Goal: Information Seeking & Learning: Learn about a topic

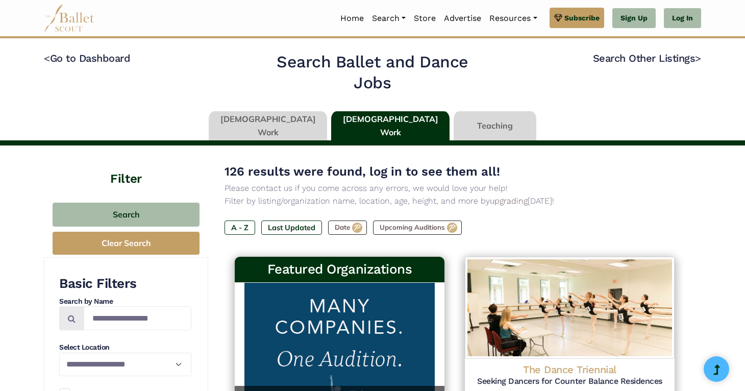
click at [693, 20] on link "Log In" at bounding box center [681, 18] width 37 height 20
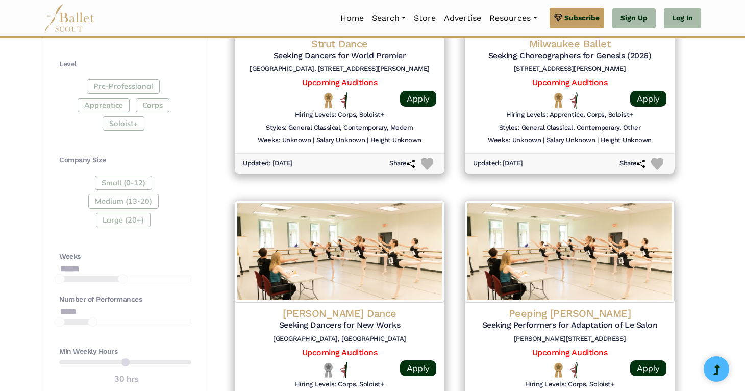
scroll to position [25, 0]
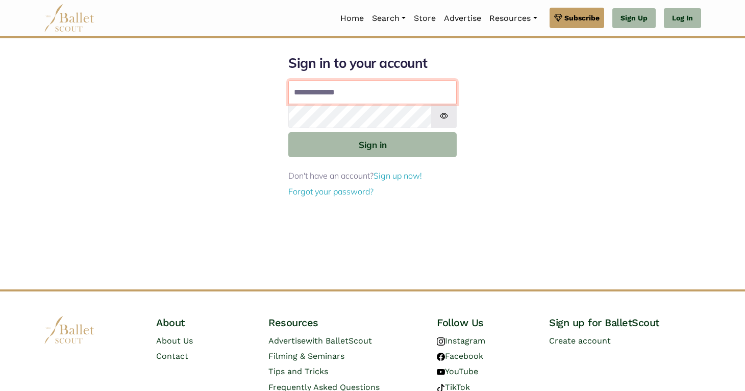
click at [378, 100] on input "Email address" at bounding box center [372, 92] width 168 height 24
type input "**********"
click at [288, 132] on button "Sign in" at bounding box center [372, 144] width 168 height 25
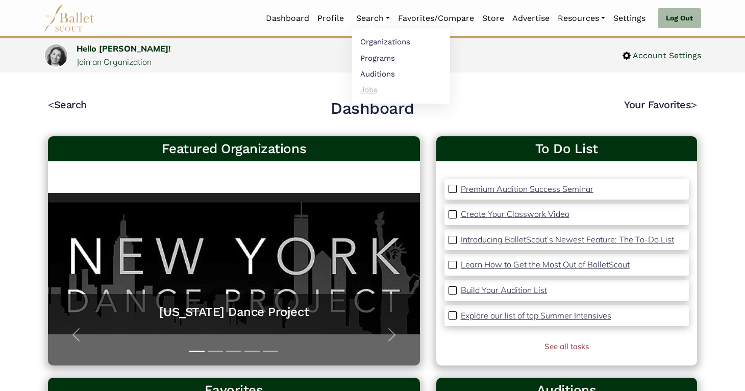
click at [364, 88] on link "Jobs" at bounding box center [401, 90] width 98 height 16
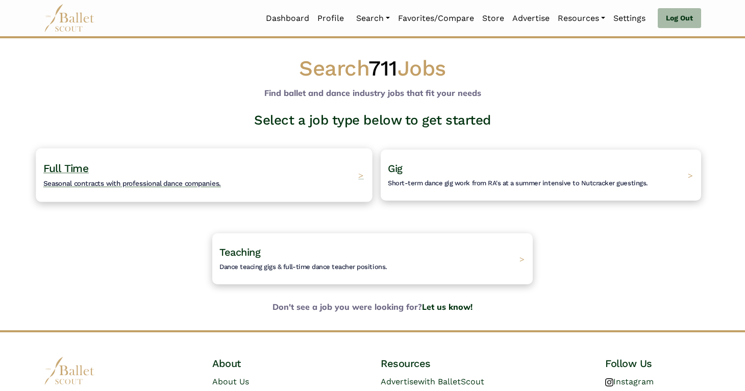
click at [314, 158] on div "Full Time Seasonal contracts with professional dance companies. >" at bounding box center [204, 175] width 336 height 54
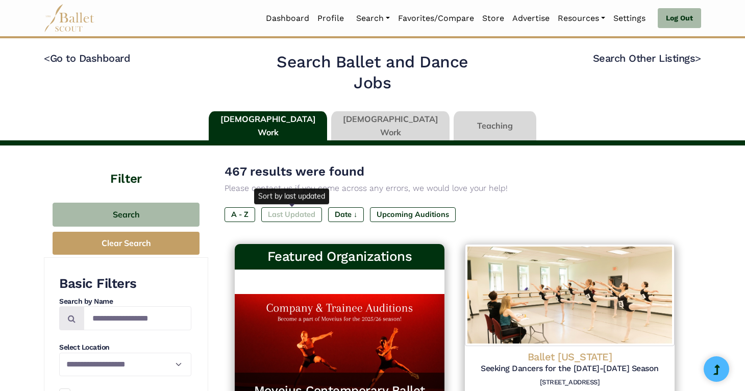
click at [286, 220] on label "Last Updated" at bounding box center [291, 214] width 61 height 14
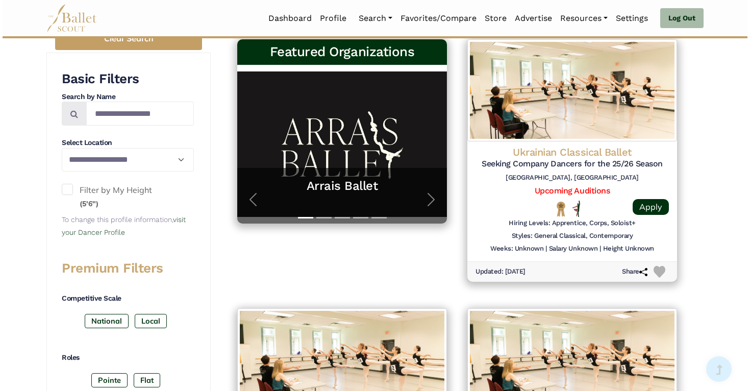
scroll to position [203, 0]
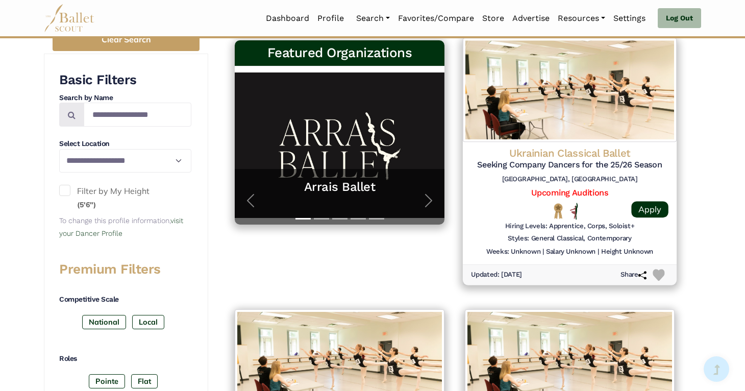
click at [594, 133] on img at bounding box center [570, 90] width 214 height 104
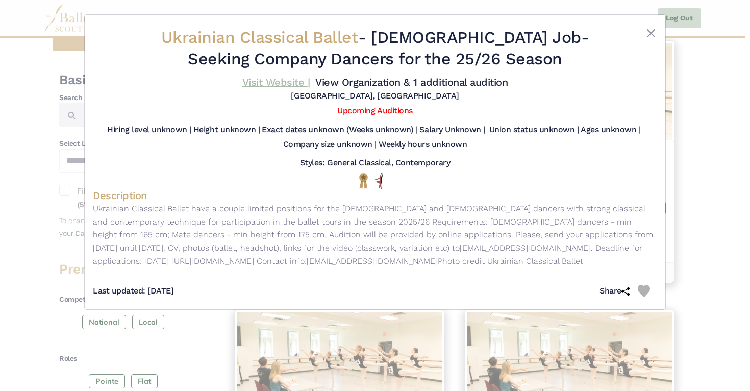
click at [277, 87] on link "Visit Website |" at bounding box center [276, 82] width 68 height 12
click at [723, 139] on div "Ukrainian Classical Ballet - Full Time Job - Seeking Company Dancers for the 25…" at bounding box center [375, 195] width 750 height 391
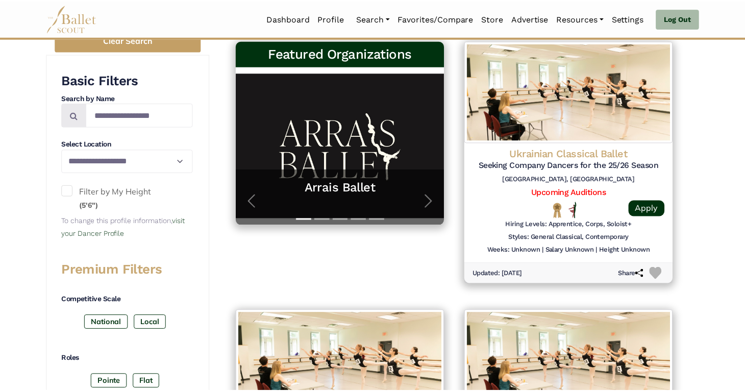
scroll to position [0, 0]
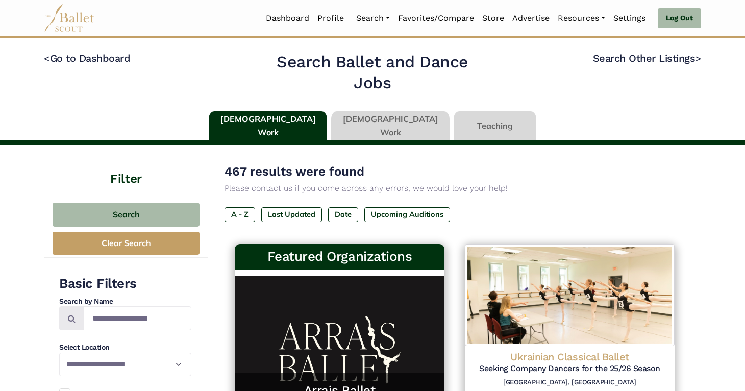
click at [371, 126] on link at bounding box center [390, 125] width 118 height 29
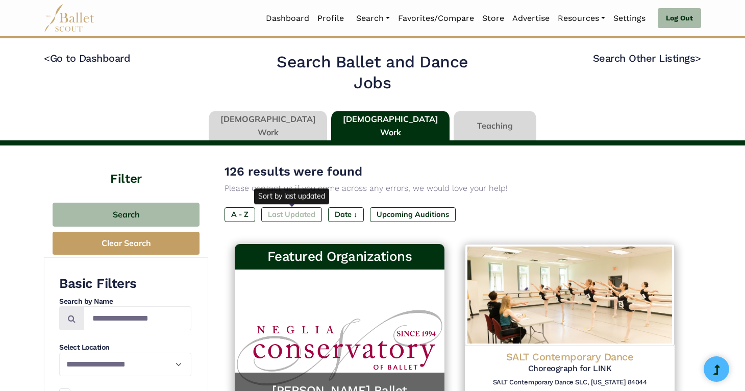
click at [299, 211] on label "Last Updated" at bounding box center [291, 214] width 61 height 14
